Goal: Information Seeking & Learning: Learn about a topic

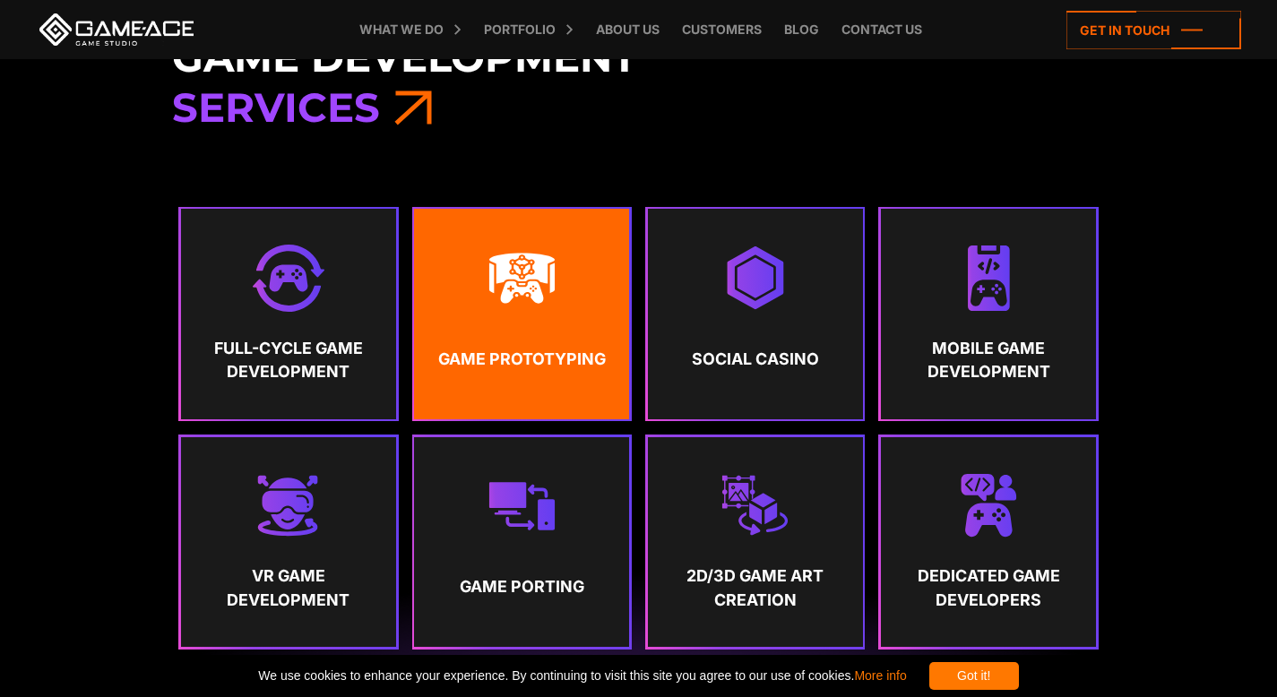
scroll to position [823, 0]
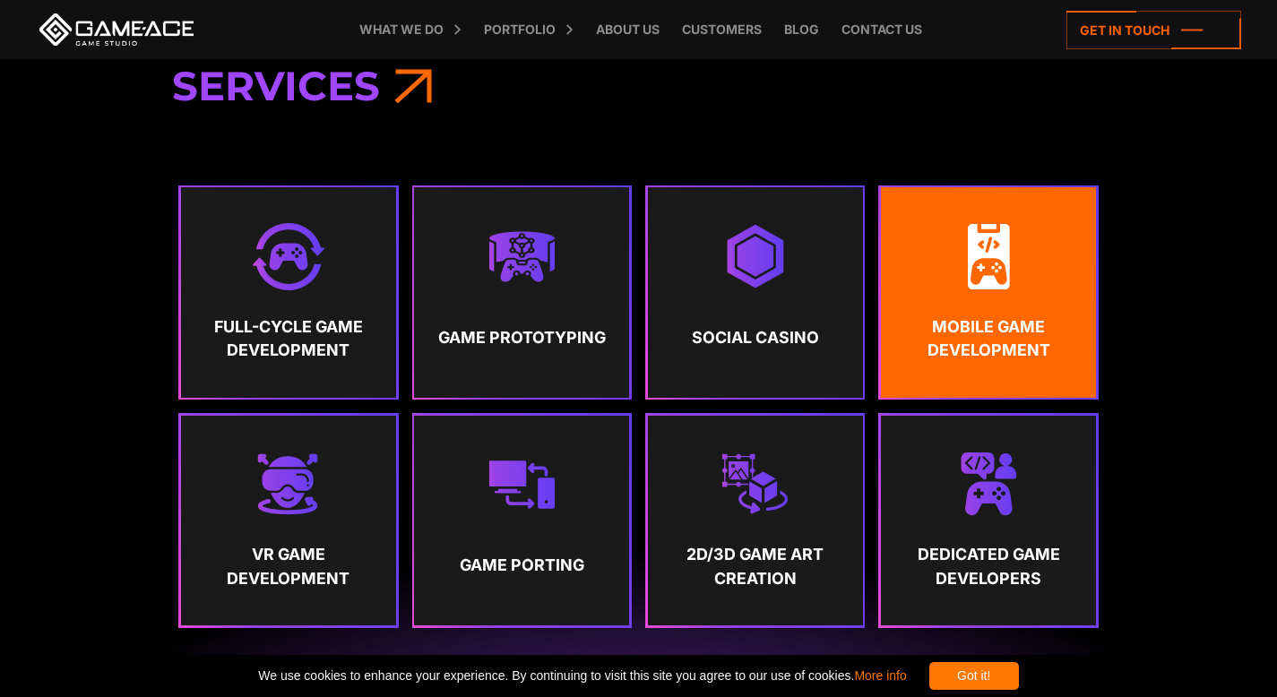
click at [955, 362] on link "Mobile Game Development" at bounding box center [988, 292] width 215 height 210
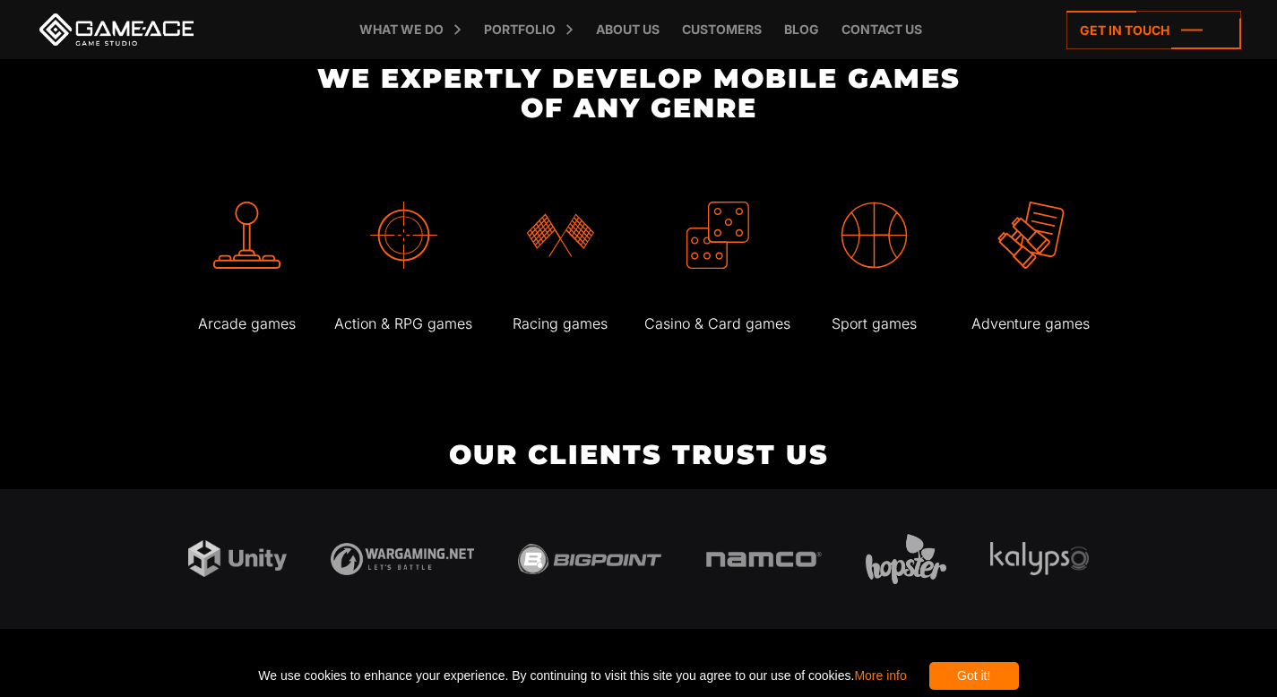
scroll to position [3931, 0]
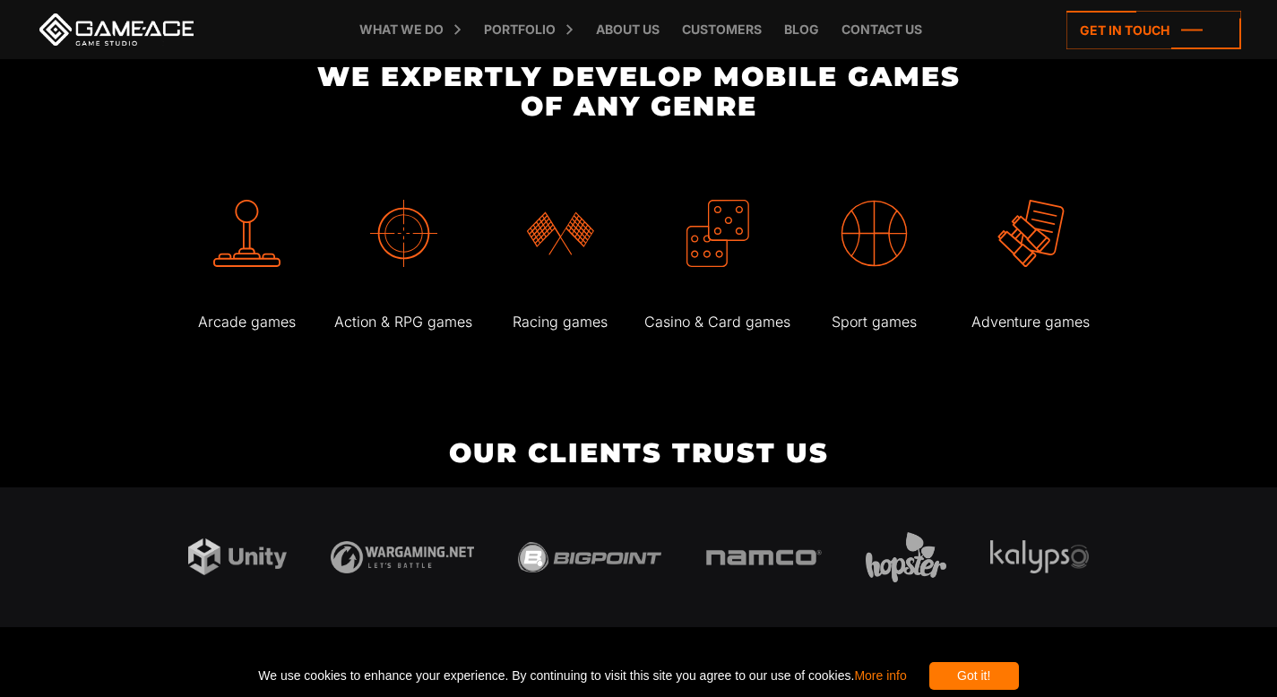
click at [402, 212] on img at bounding box center [403, 233] width 67 height 67
click at [254, 309] on p "Arcade games" at bounding box center [246, 322] width 152 height 26
click at [433, 309] on p "Action & RPG games" at bounding box center [403, 322] width 152 height 26
click at [577, 297] on div "Racing games" at bounding box center [560, 253] width 152 height 192
click at [711, 309] on p "Casino & Card games" at bounding box center [717, 322] width 152 height 26
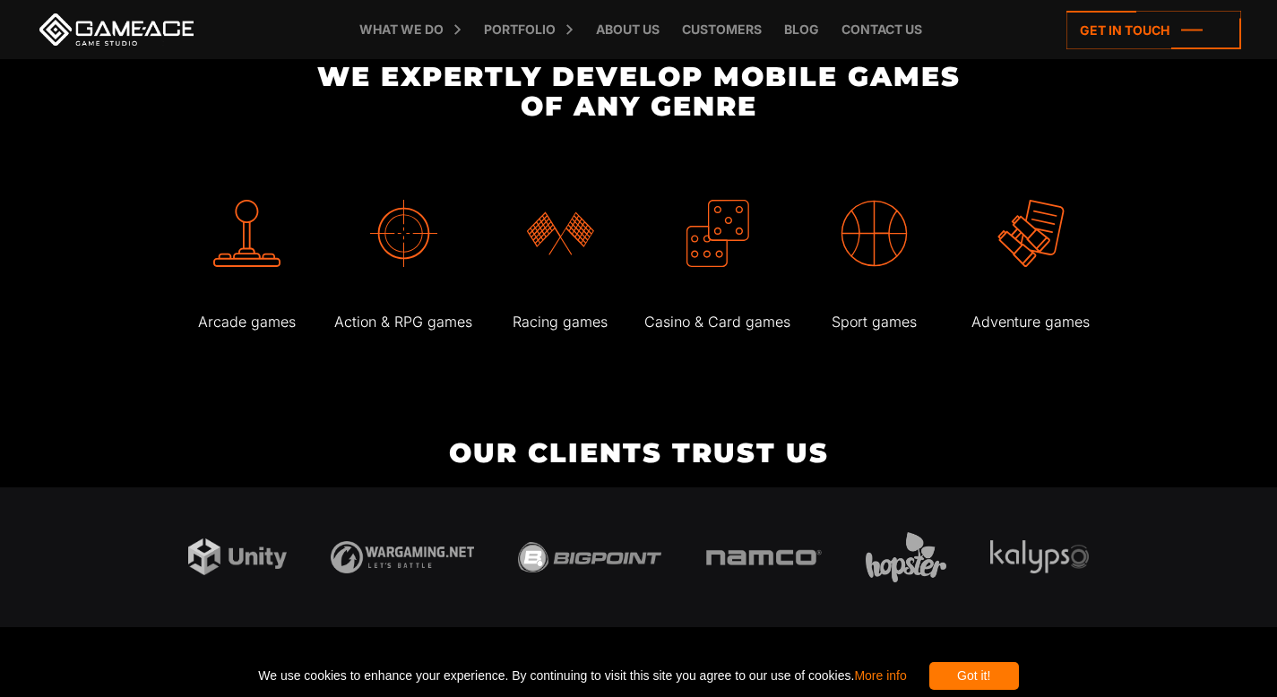
click at [873, 309] on p "Sport games" at bounding box center [874, 322] width 152 height 26
click at [1014, 309] on p "Adventure games" at bounding box center [1030, 322] width 152 height 26
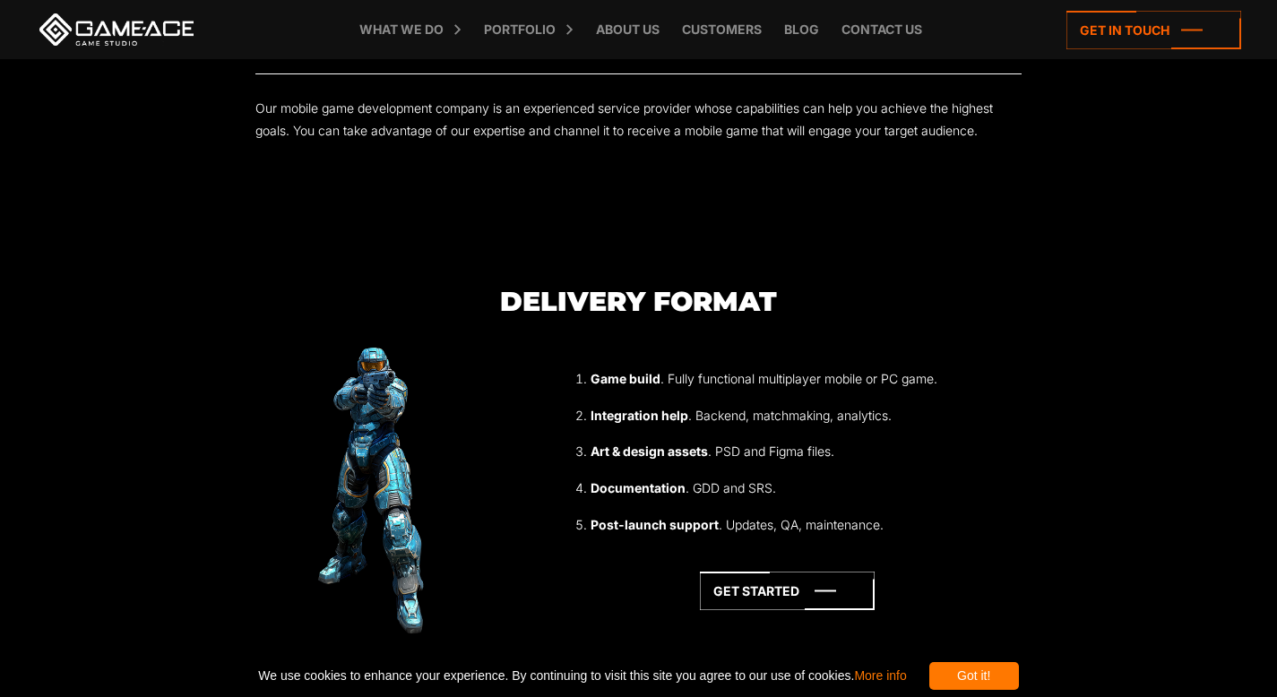
scroll to position [5208, 0]
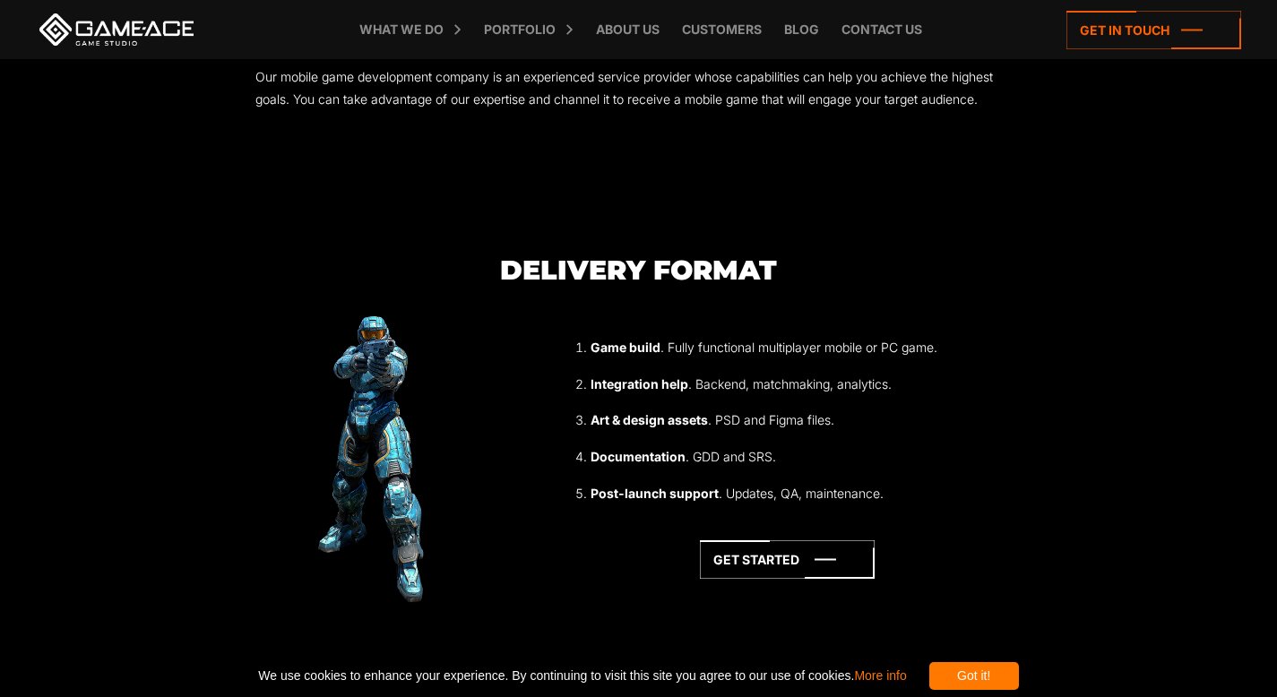
click at [720, 373] on li "Integration help . Backend, matchmaking, analytics." at bounding box center [801, 384] width 420 height 23
click at [816, 445] on li "Documentation . GDD and SRS." at bounding box center [801, 456] width 420 height 23
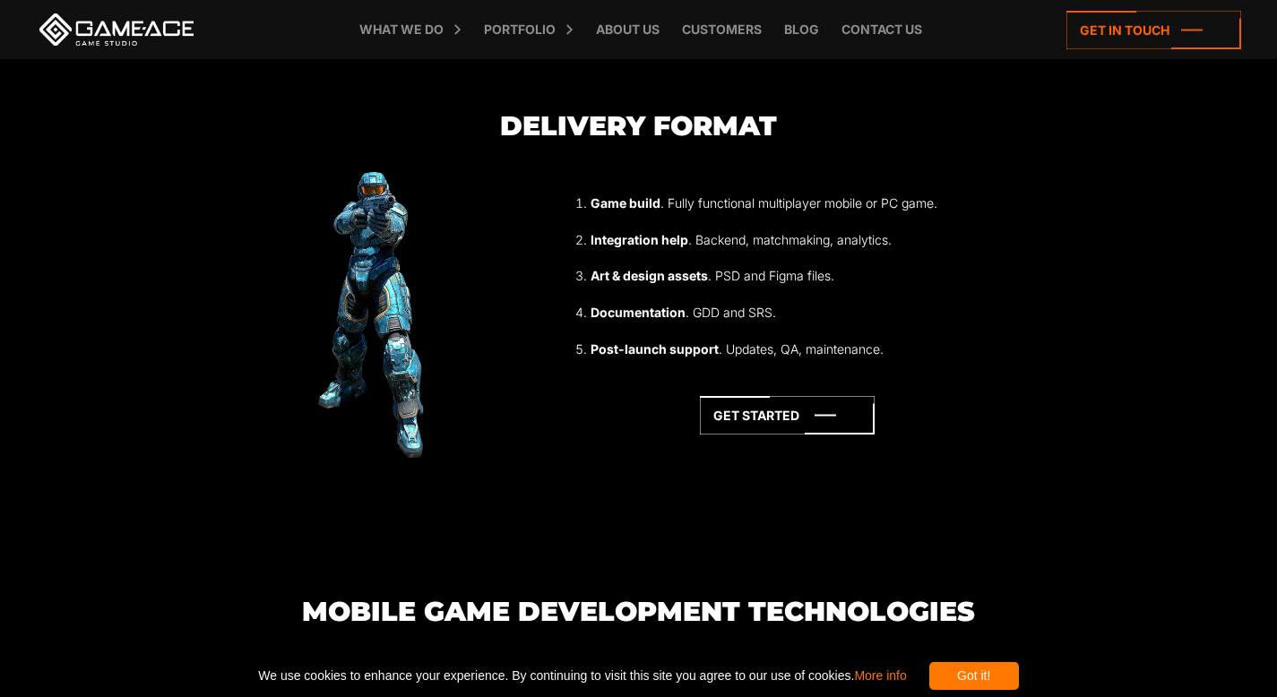
scroll to position [5244, 0]
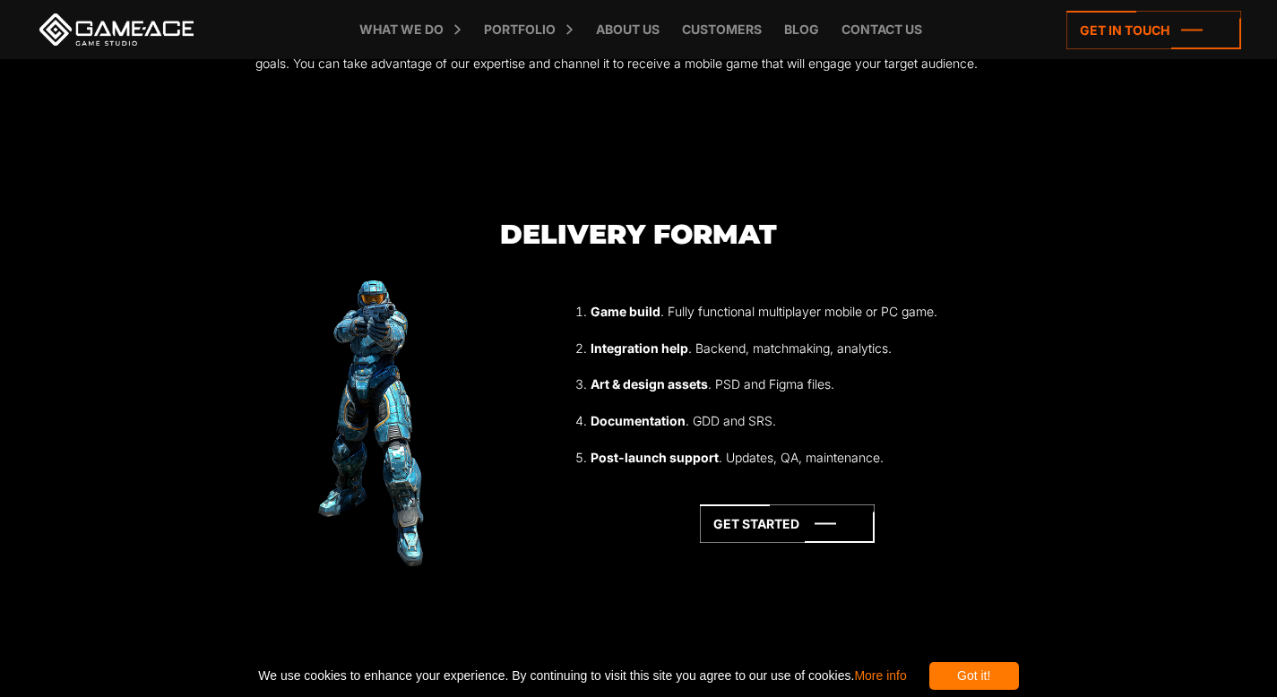
click at [863, 446] on li "Post-launch support . Updates, QA, maintenance." at bounding box center [801, 457] width 420 height 23
click at [876, 446] on li "Post-launch support . Updates, QA, maintenance." at bounding box center [801, 457] width 420 height 23
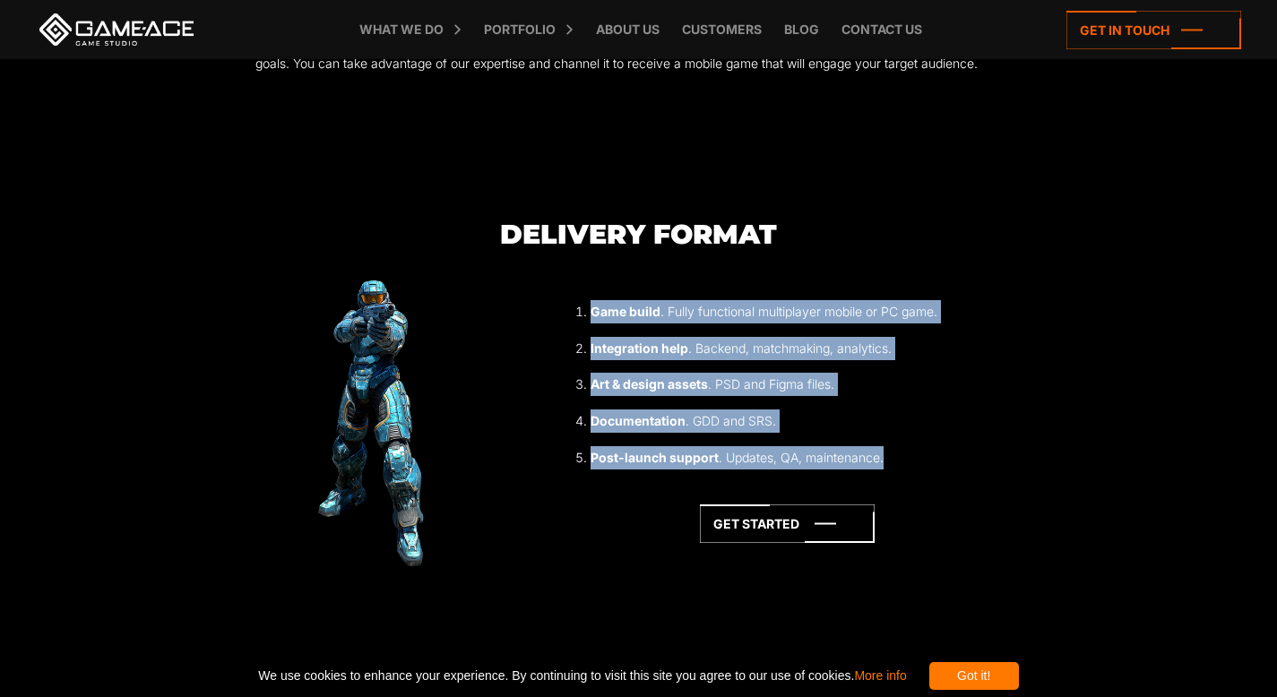
drag, startPoint x: 893, startPoint y: 422, endPoint x: 581, endPoint y: 264, distance: 350.3
click at [581, 300] on ol "Game build . Fully functional multiplayer mobile or PC game. Integration help .…" at bounding box center [787, 384] width 447 height 168
click at [777, 373] on li "Art & design assets . PSD and Figma files." at bounding box center [801, 384] width 420 height 23
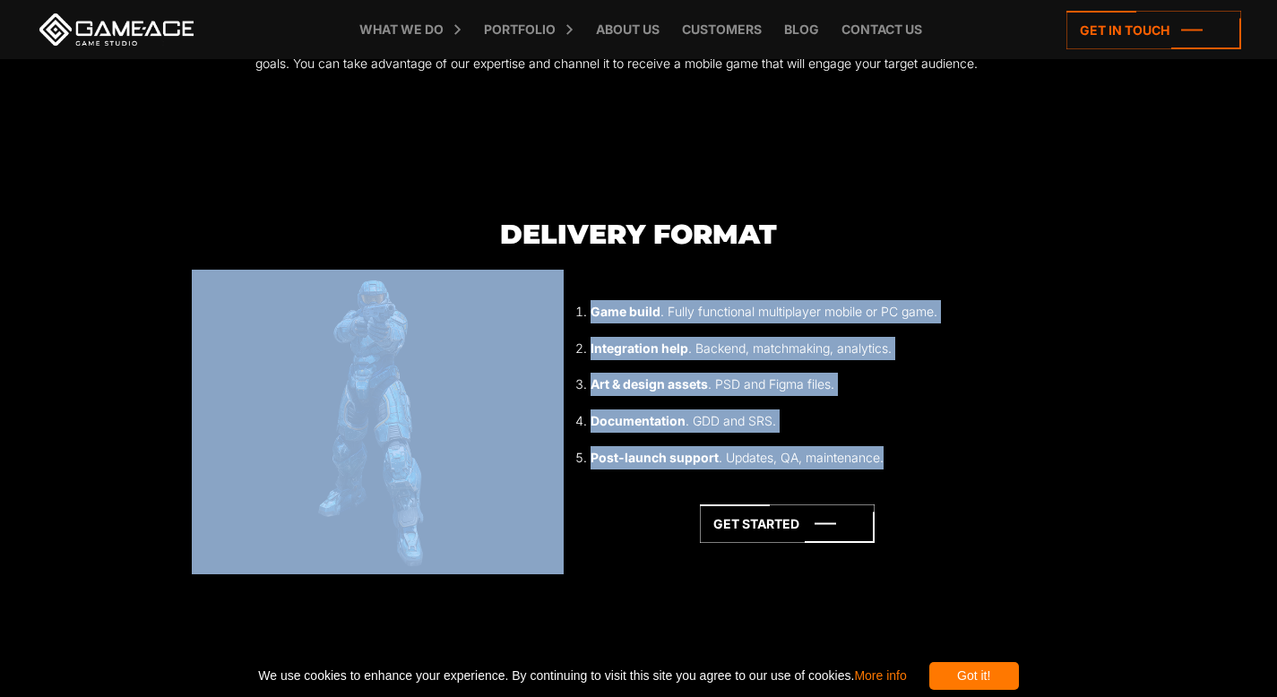
drag, startPoint x: 890, startPoint y: 416, endPoint x: 562, endPoint y: 257, distance: 364.3
click at [562, 270] on div "Game build . Fully functional multiplayer mobile or PC game. Integration help .…" at bounding box center [639, 422] width 894 height 305
click at [678, 376] on strong "Art & design assets" at bounding box center [649, 383] width 117 height 15
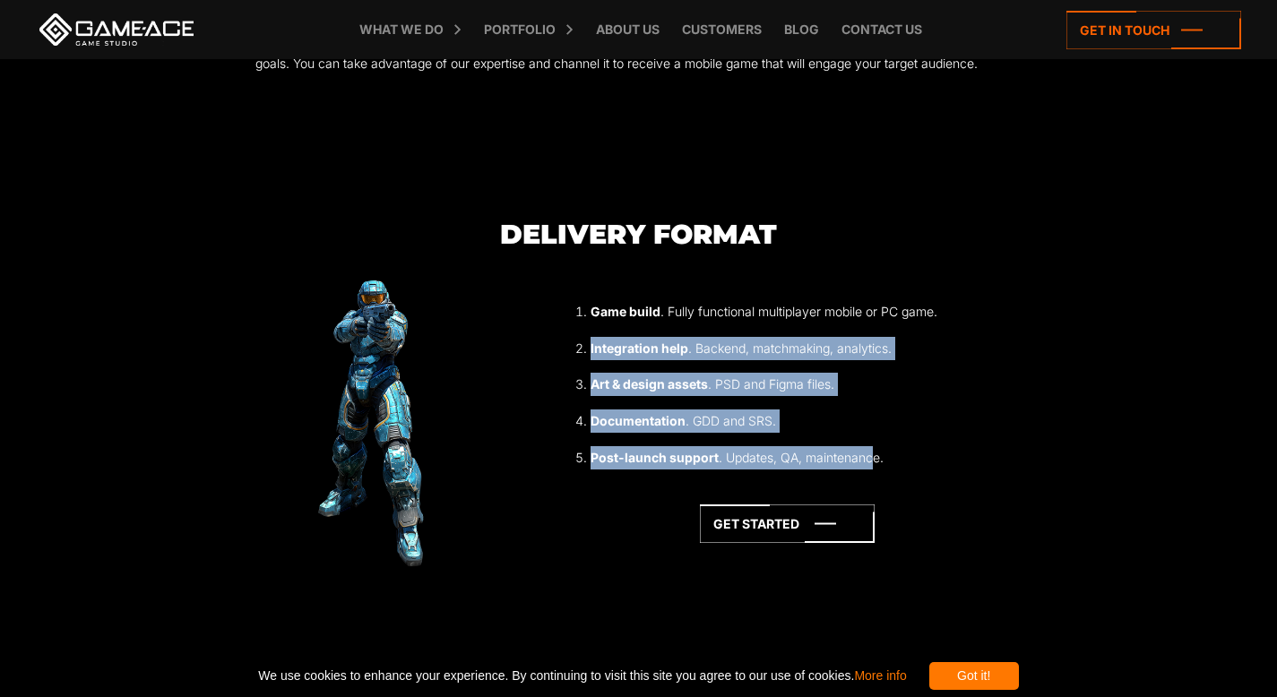
drag, startPoint x: 875, startPoint y: 413, endPoint x: 597, endPoint y: 272, distance: 311.4
click at [602, 300] on ol "Game build . Fully functional multiplayer mobile or PC game. Integration help .…" at bounding box center [787, 384] width 447 height 168
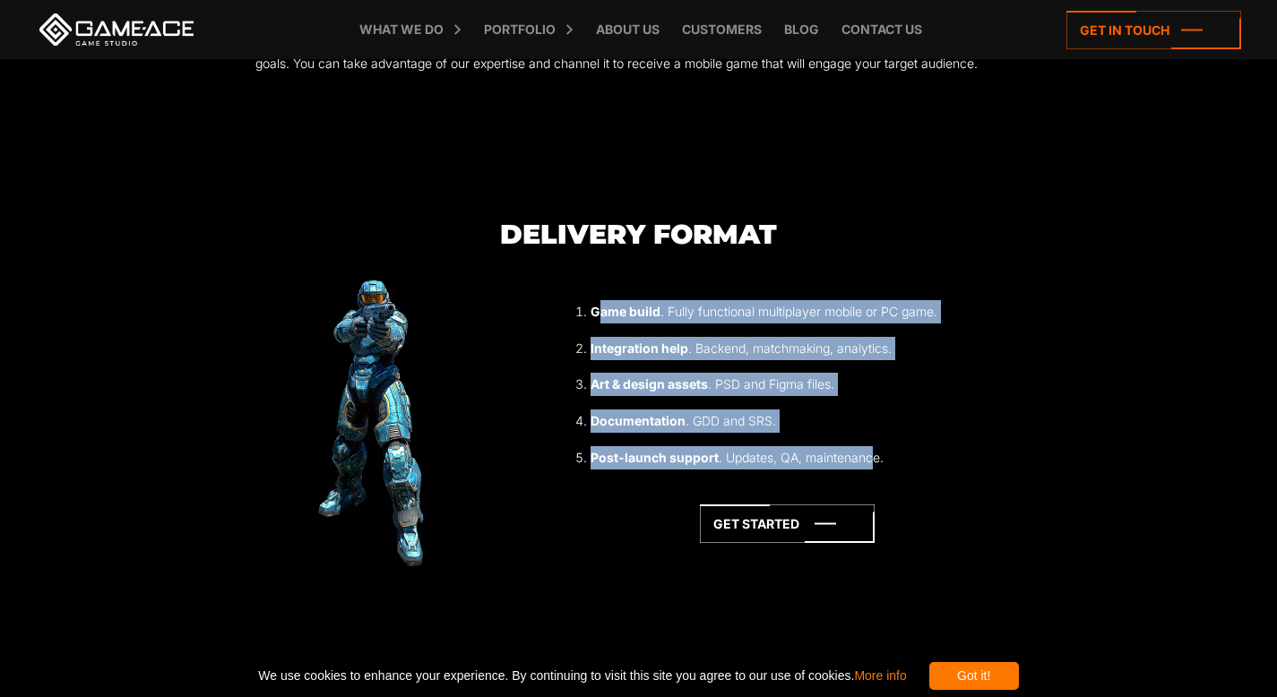
click at [930, 446] on li "Post-launch support . Updates, QA, maintenance." at bounding box center [801, 457] width 420 height 23
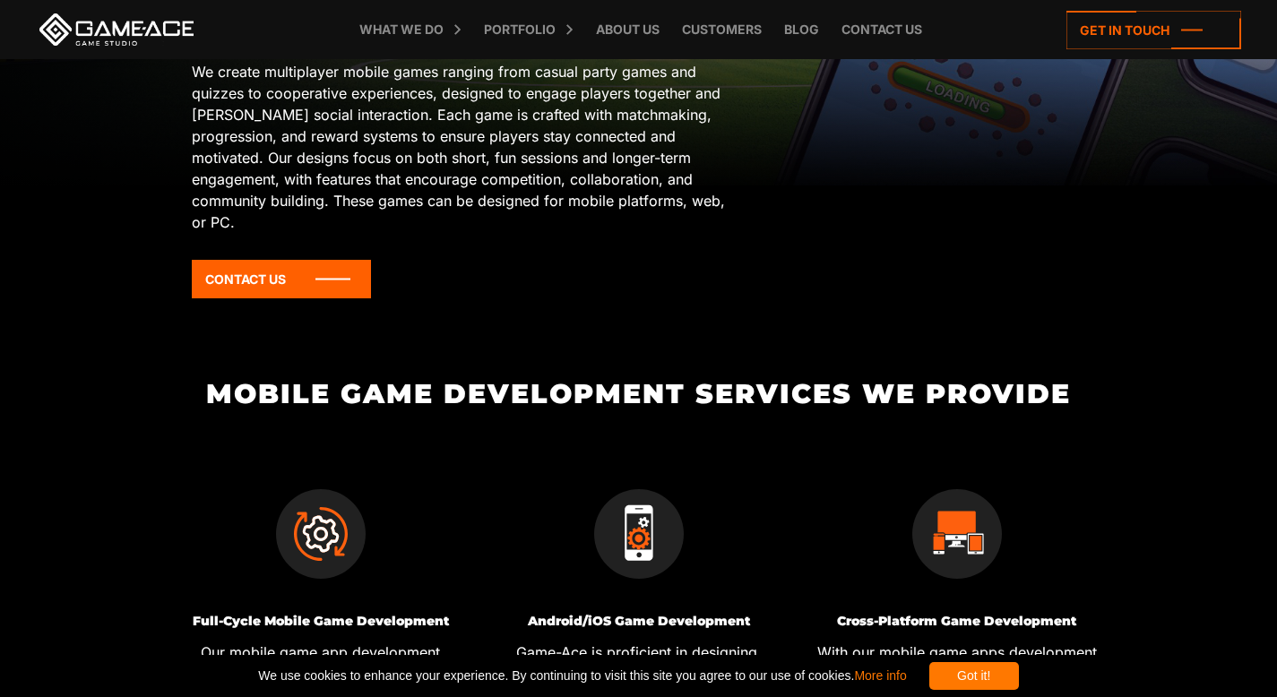
scroll to position [0, 0]
